Goal: Information Seeking & Learning: Learn about a topic

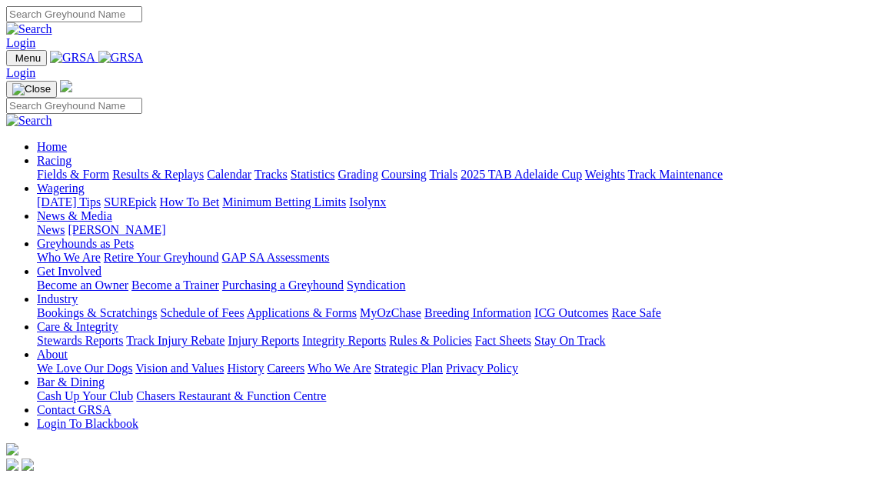
scroll to position [490, 0]
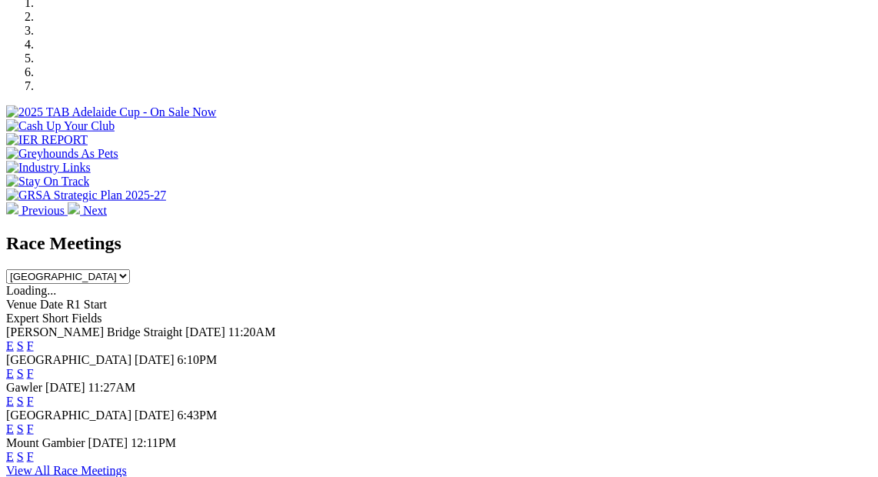
drag, startPoint x: 0, startPoint y: 0, endPoint x: 374, endPoint y: 390, distance: 540.0
click at [127, 464] on link "View All Race Meetings" at bounding box center [66, 470] width 121 height 13
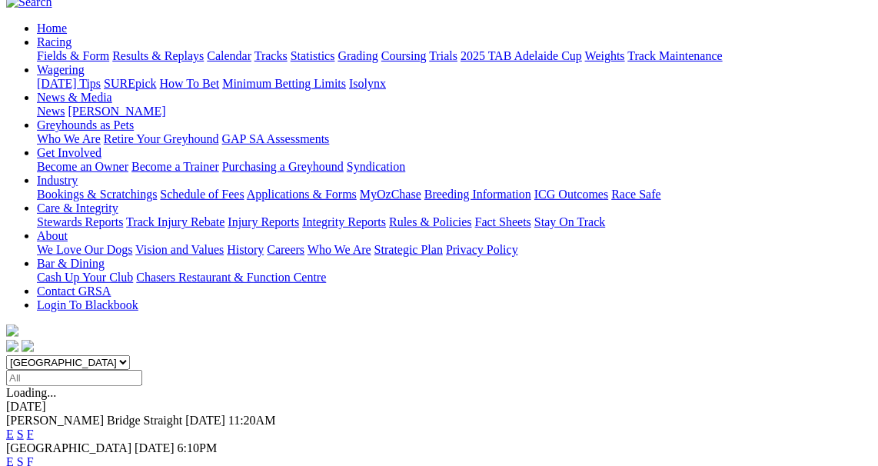
scroll to position [144, 0]
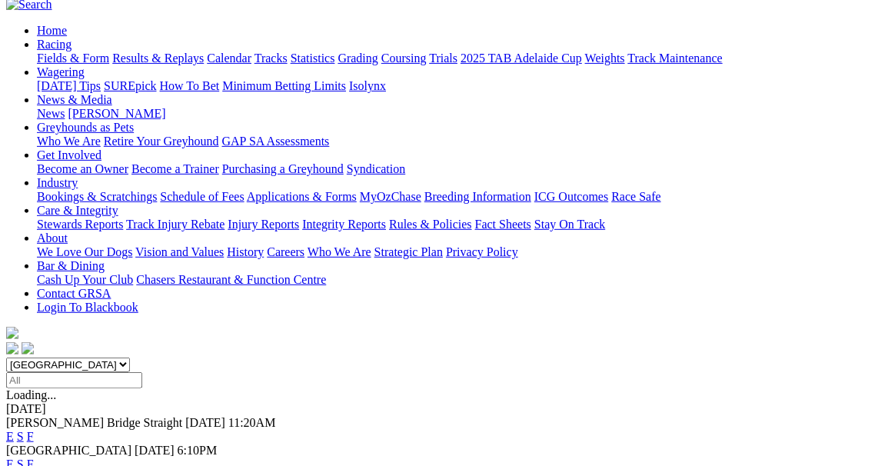
click at [14, 430] on link "E" at bounding box center [10, 436] width 8 height 13
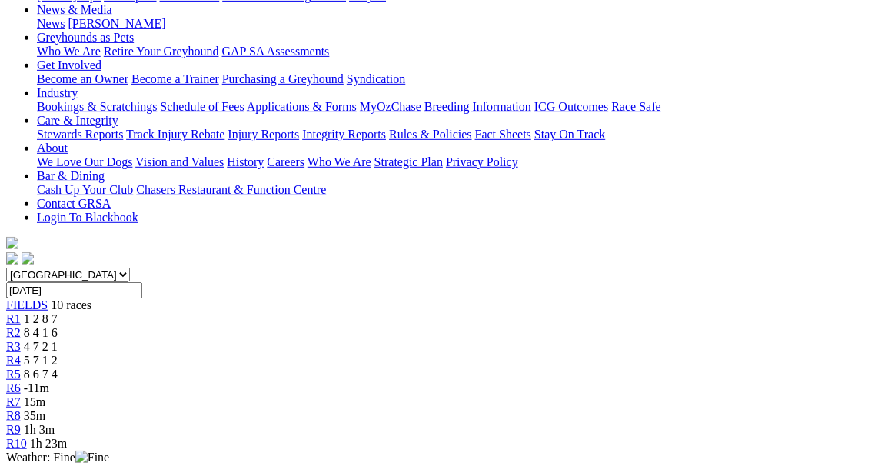
scroll to position [91, 0]
